Goal: Transaction & Acquisition: Purchase product/service

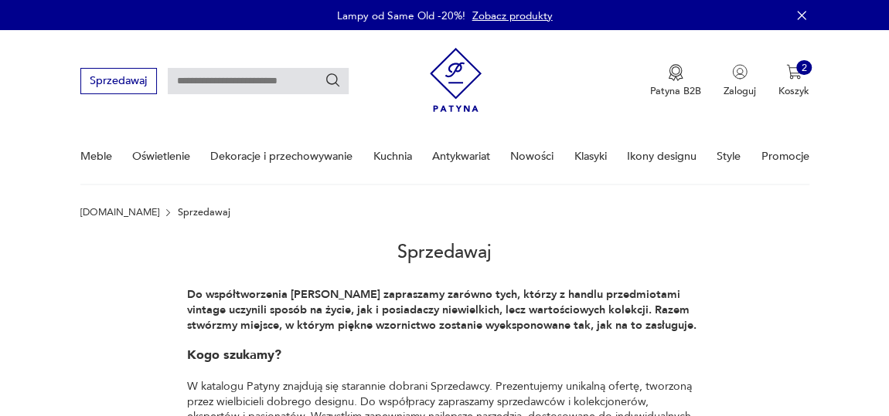
click at [538, 156] on link "Nowości" at bounding box center [531, 156] width 43 height 53
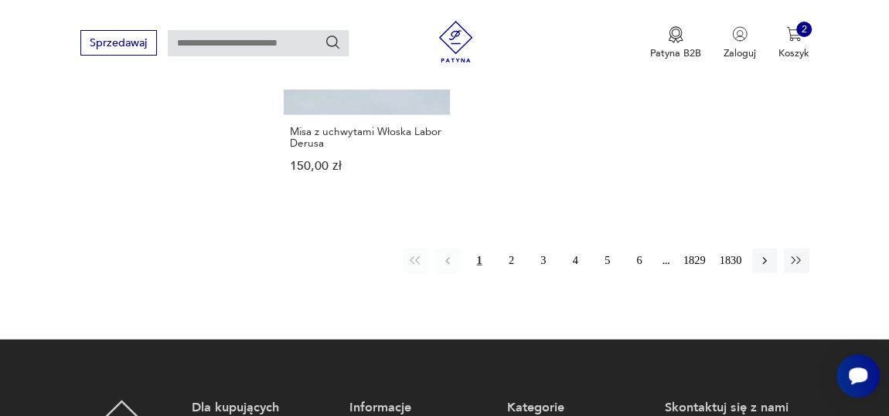
scroll to position [2017, 0]
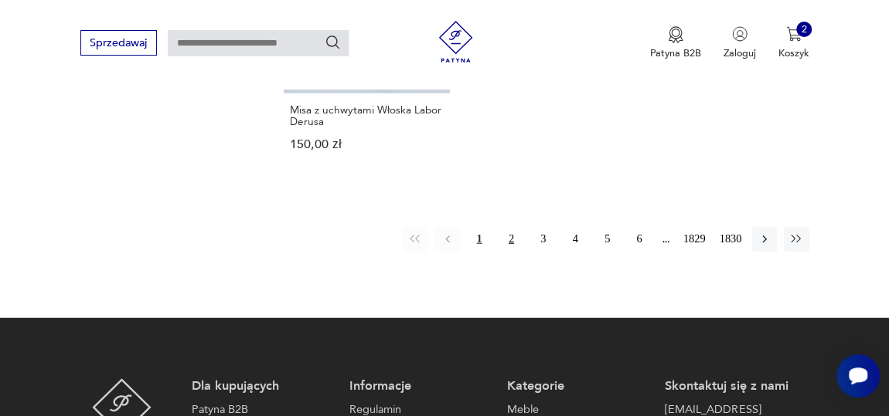
click at [508, 227] on button "2" at bounding box center [510, 239] width 25 height 25
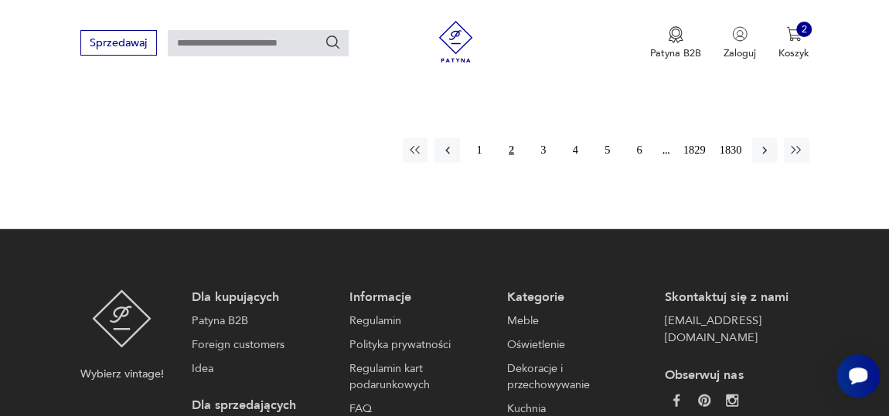
scroll to position [1994, 0]
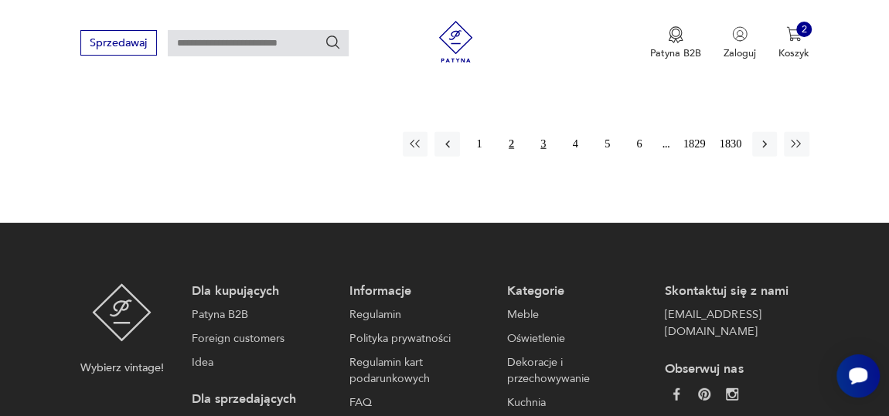
click at [537, 148] on button "3" at bounding box center [543, 144] width 25 height 25
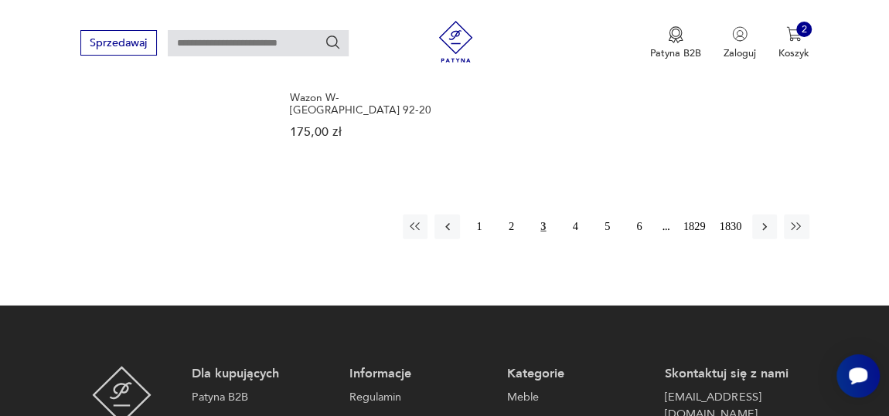
scroll to position [1994, 0]
click at [574, 215] on button "4" at bounding box center [574, 227] width 25 height 25
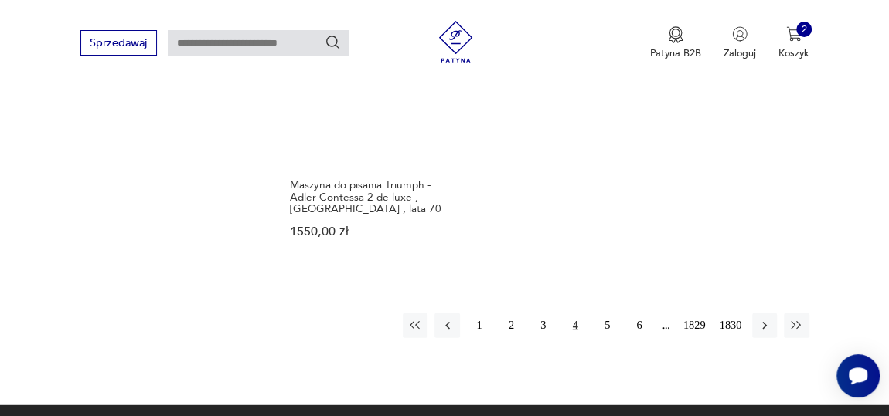
scroll to position [1924, 0]
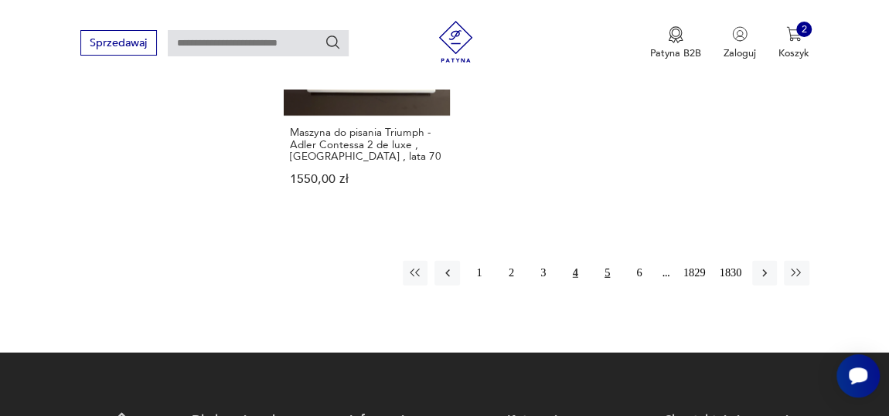
click at [605, 261] on button "5" at bounding box center [606, 273] width 25 height 25
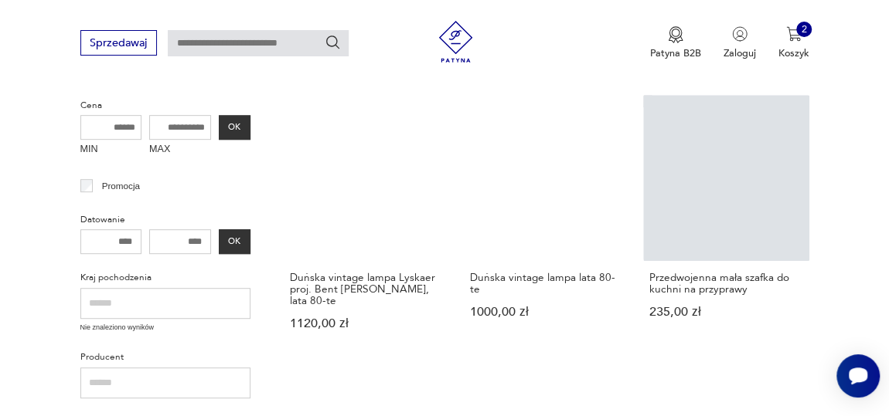
scroll to position [379, 0]
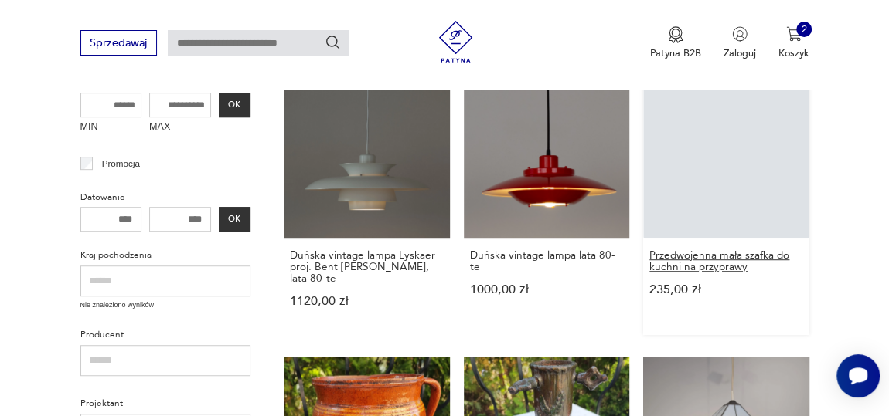
click at [712, 251] on h3 "Przedwojenna mała szafka do kuchni na przyprawy" at bounding box center [725, 262] width 153 height 24
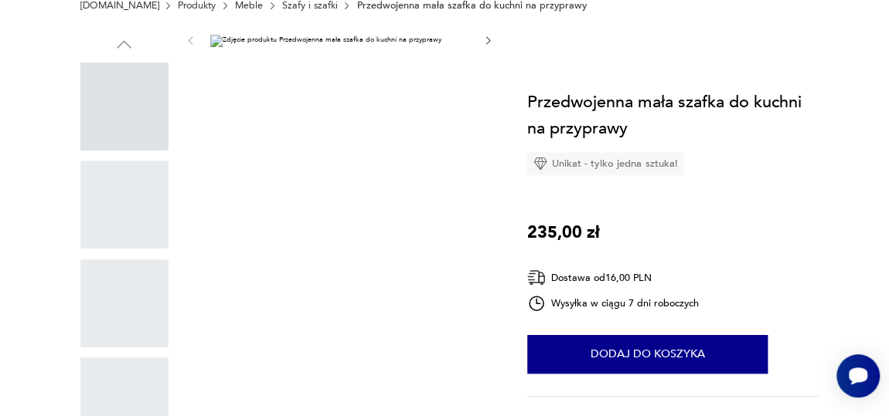
scroll to position [70, 0]
